Goal: Task Accomplishment & Management: Use online tool/utility

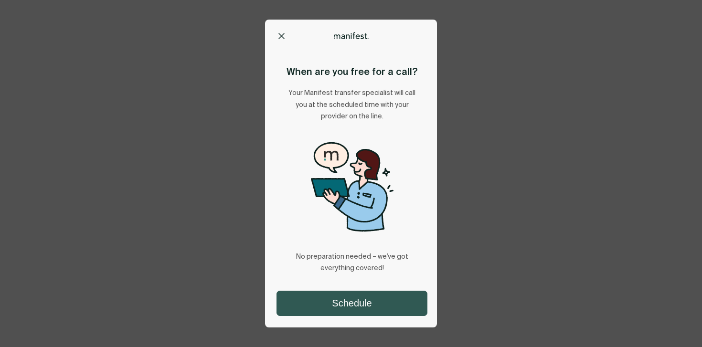
click at [357, 304] on button "Schedule" at bounding box center [352, 303] width 150 height 24
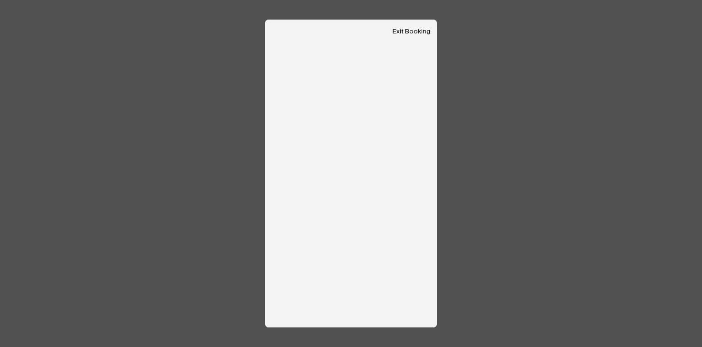
click at [404, 33] on button "Exit Booking" at bounding box center [412, 32] width 38 height 8
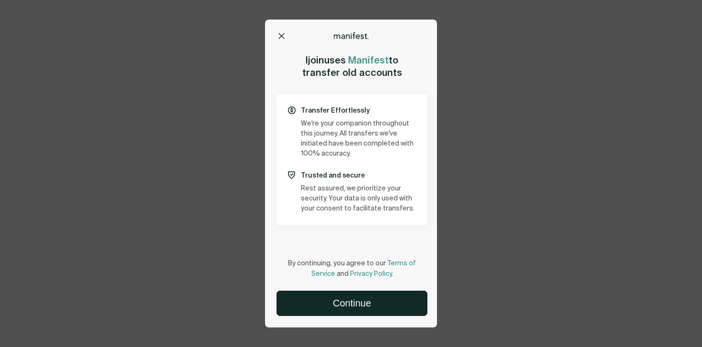
click at [356, 317] on div "Options Home Exit Manifest support@usemanifest.com Ijoin uses Manifest to trans…" at bounding box center [351, 174] width 172 height 308
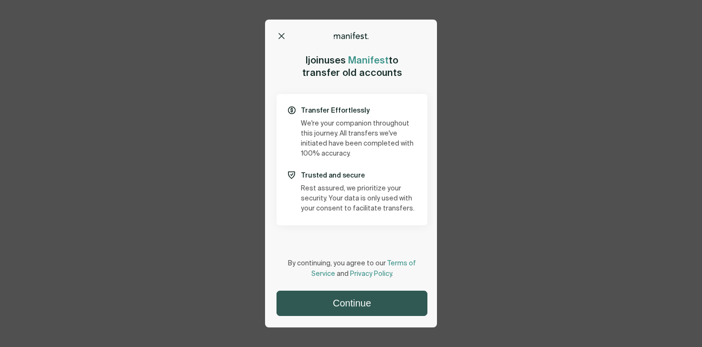
click at [356, 312] on button "Continue" at bounding box center [352, 303] width 150 height 24
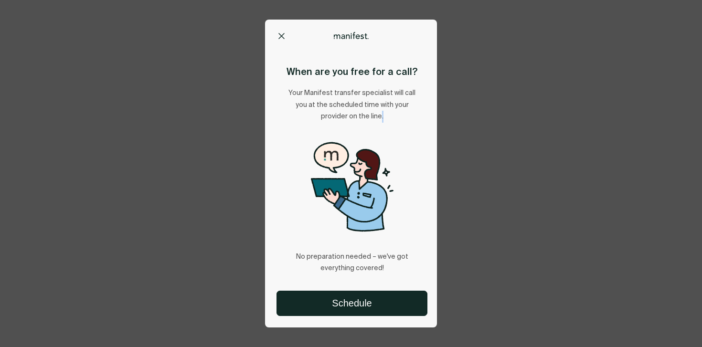
click at [280, 37] on icon at bounding box center [282, 36] width 6 height 6
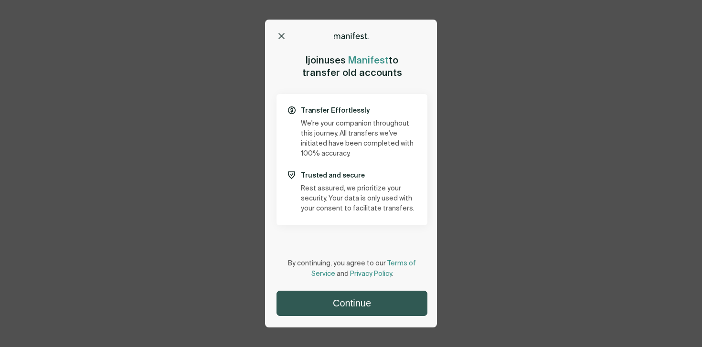
click at [363, 296] on button "Continue" at bounding box center [352, 303] width 150 height 24
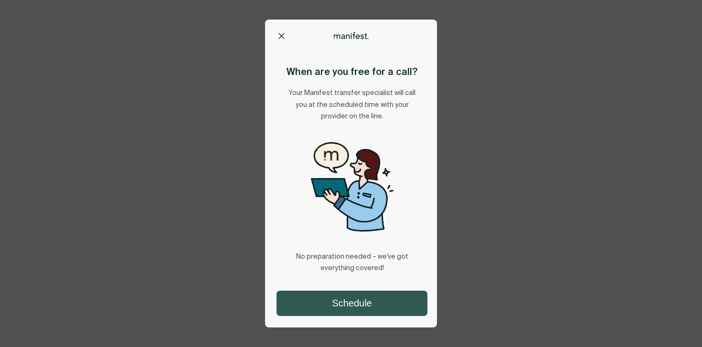
click at [356, 300] on button "Schedule" at bounding box center [352, 303] width 150 height 24
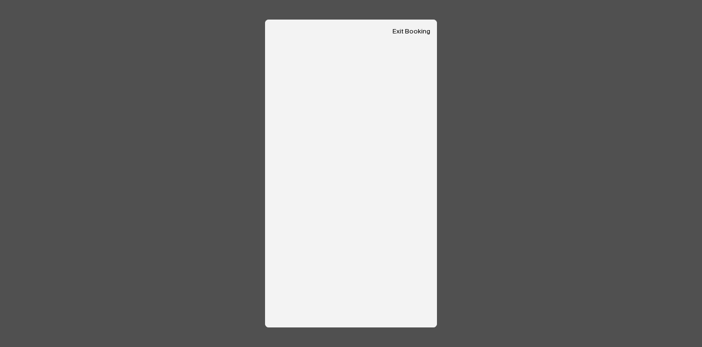
click at [422, 28] on button "Exit Booking" at bounding box center [412, 32] width 38 height 8
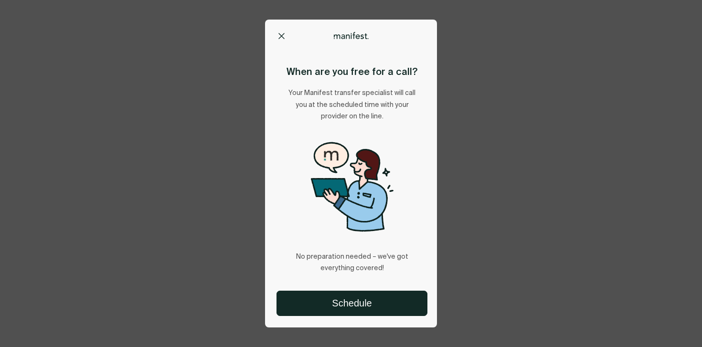
click at [281, 35] on icon at bounding box center [282, 36] width 6 height 6
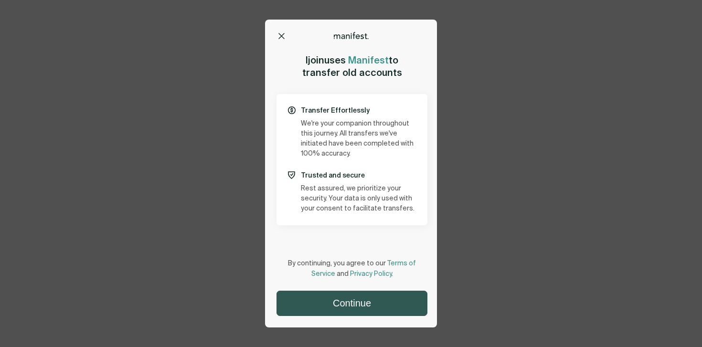
click at [371, 303] on button "Continue" at bounding box center [352, 303] width 150 height 24
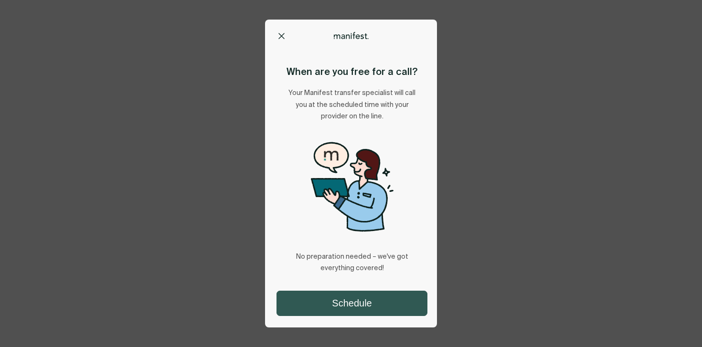
click at [351, 306] on button "Schedule" at bounding box center [352, 303] width 150 height 24
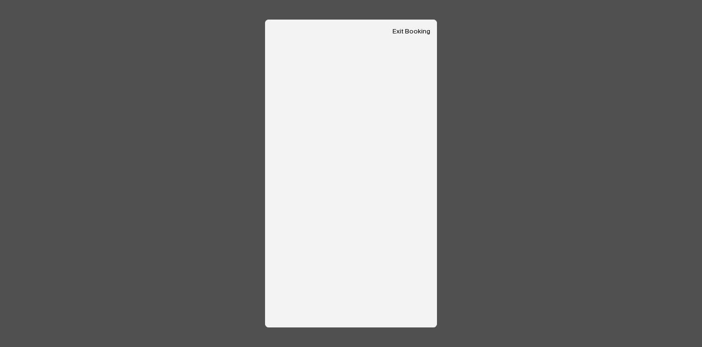
click at [415, 31] on button "Exit Booking" at bounding box center [412, 32] width 38 height 8
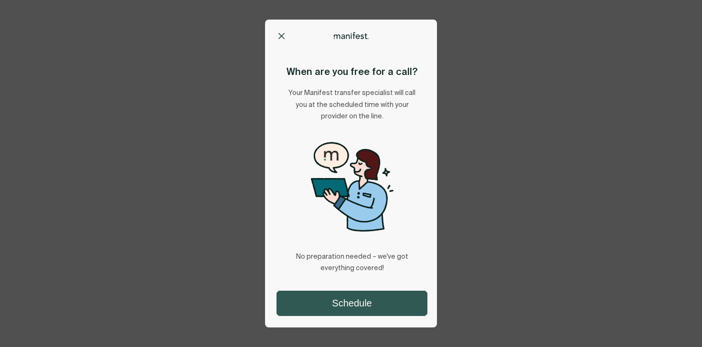
click at [378, 303] on button "Schedule" at bounding box center [352, 303] width 150 height 24
